Goal: Transaction & Acquisition: Purchase product/service

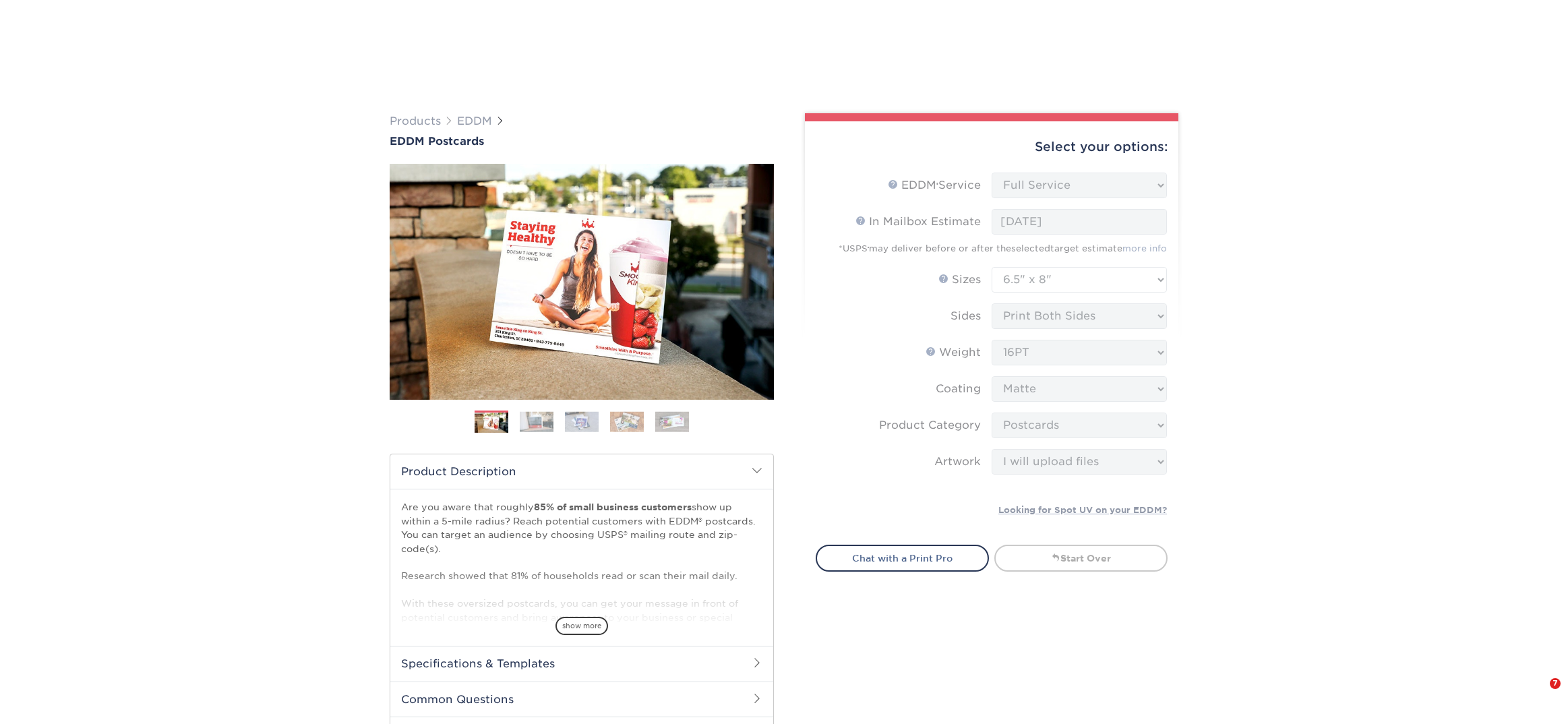
select select "full_service"
select select "6.50x8.00"
select select "9b7272e0-d6c8-4c3c-8e97-d3a1bcdab858"
select select "upload"
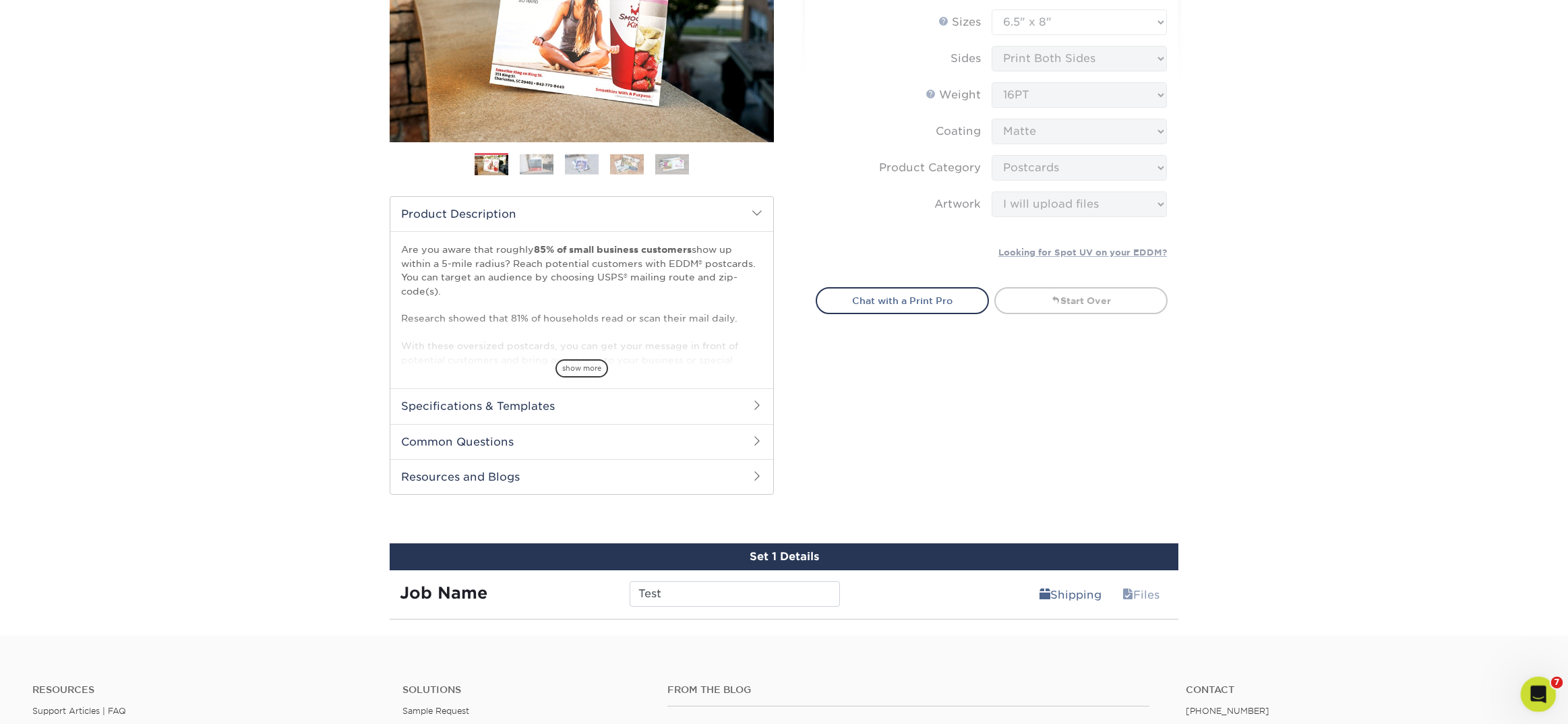
click at [1540, 694] on icon "Open Intercom Messenger" at bounding box center [1536, 693] width 22 height 22
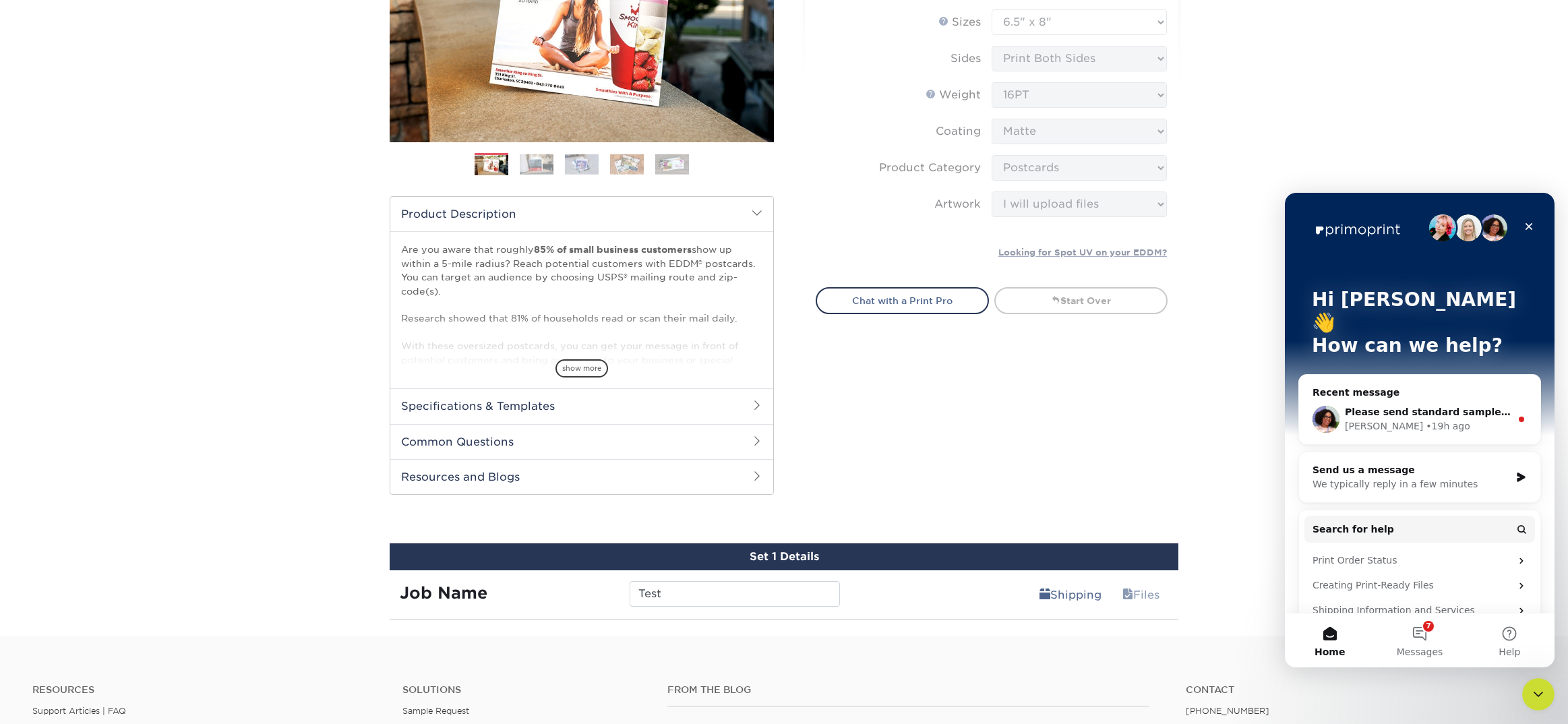
click at [1425, 477] on div "We typically reply in a few minutes" at bounding box center [1412, 484] width 198 height 14
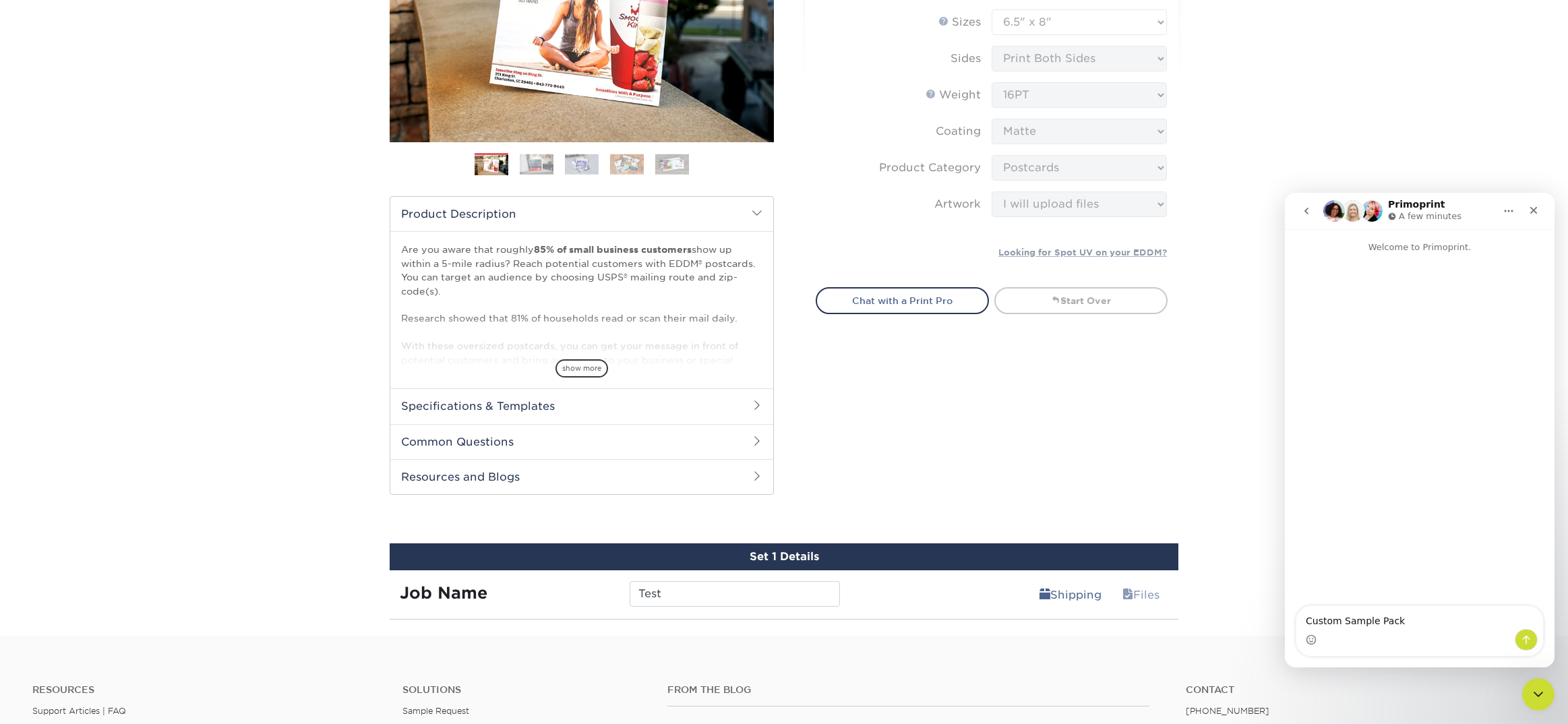
drag, startPoint x: 1418, startPoint y: 621, endPoint x: 1188, endPoint y: 620, distance: 230.0
click html "Primoprint A few minutes Welcome to Primoprint. Custom Sample Pack Custom Sampl…"
type textarea "Business Card Sample Pack"
click at [1527, 643] on icon "Send a message…" at bounding box center [1526, 640] width 11 height 11
